Goal: Transaction & Acquisition: Purchase product/service

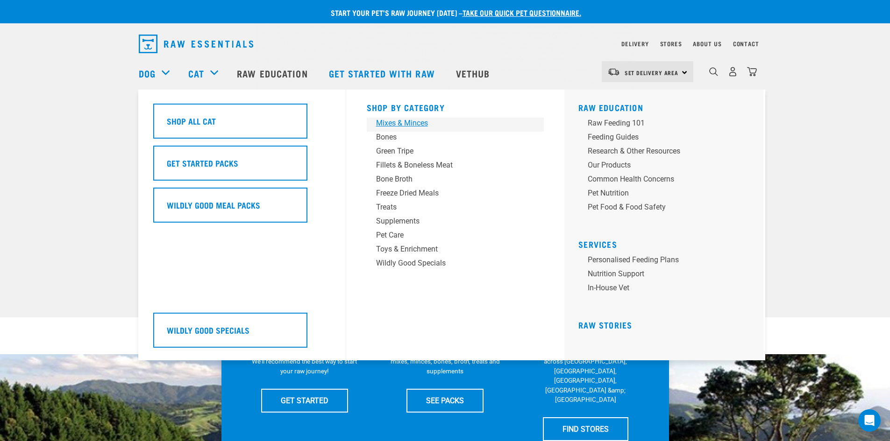
click at [392, 123] on div "Mixes & Minces" at bounding box center [449, 123] width 146 height 11
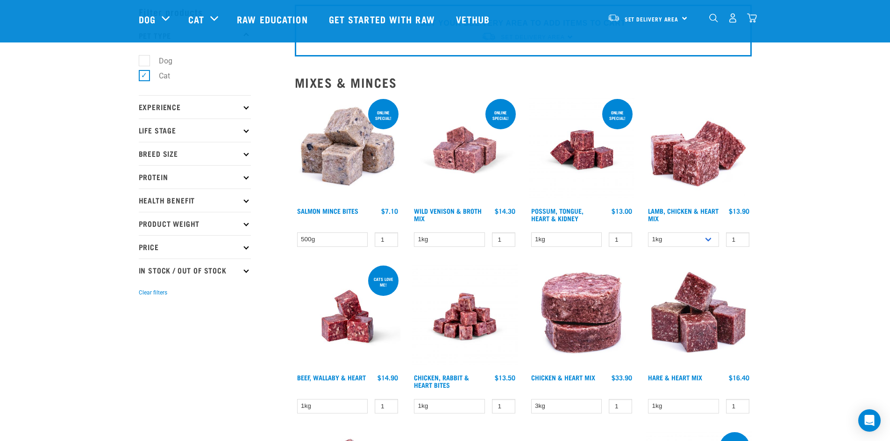
scroll to position [47, 0]
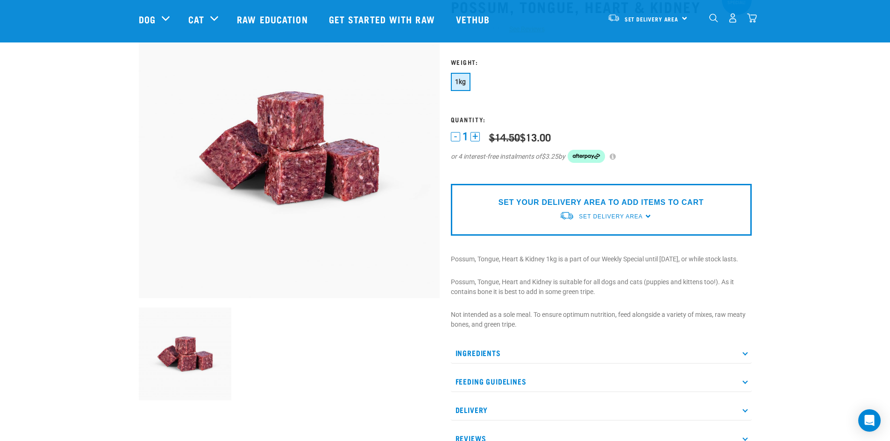
scroll to position [140, 0]
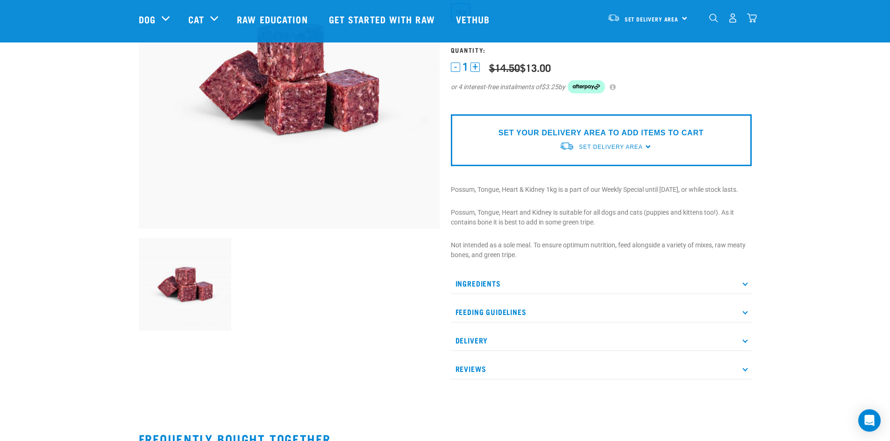
click at [538, 291] on p "Ingredients" at bounding box center [601, 283] width 301 height 21
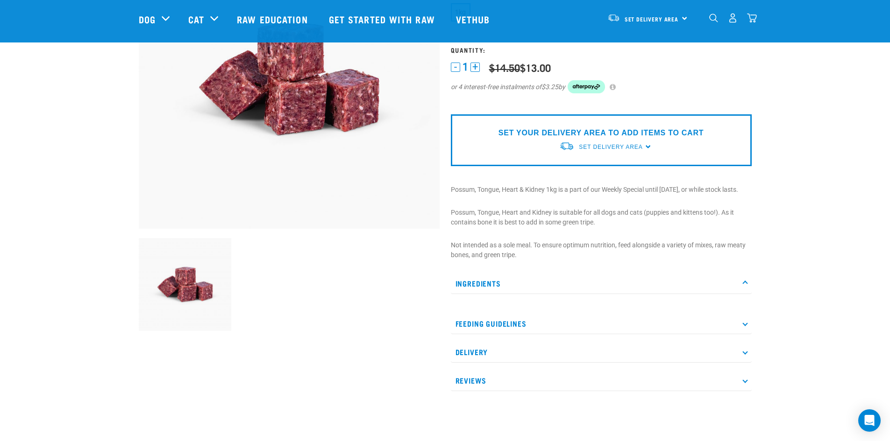
click at [534, 325] on p "Feeding Guidelines" at bounding box center [601, 323] width 301 height 21
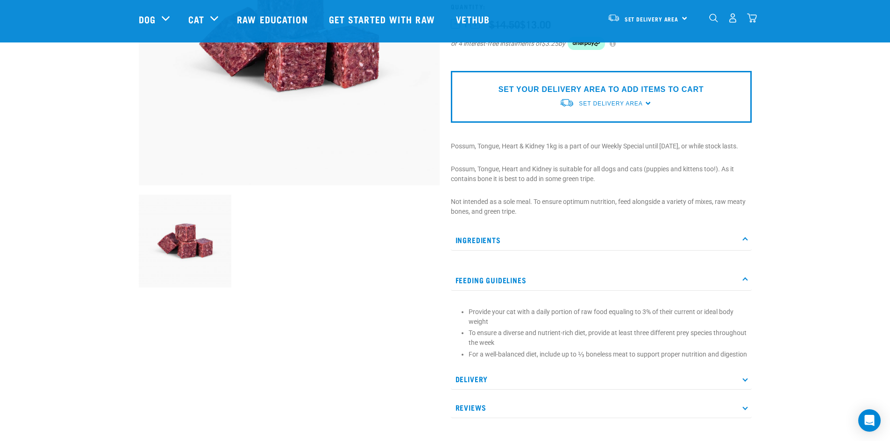
scroll to position [187, 0]
